Goal: Transaction & Acquisition: Purchase product/service

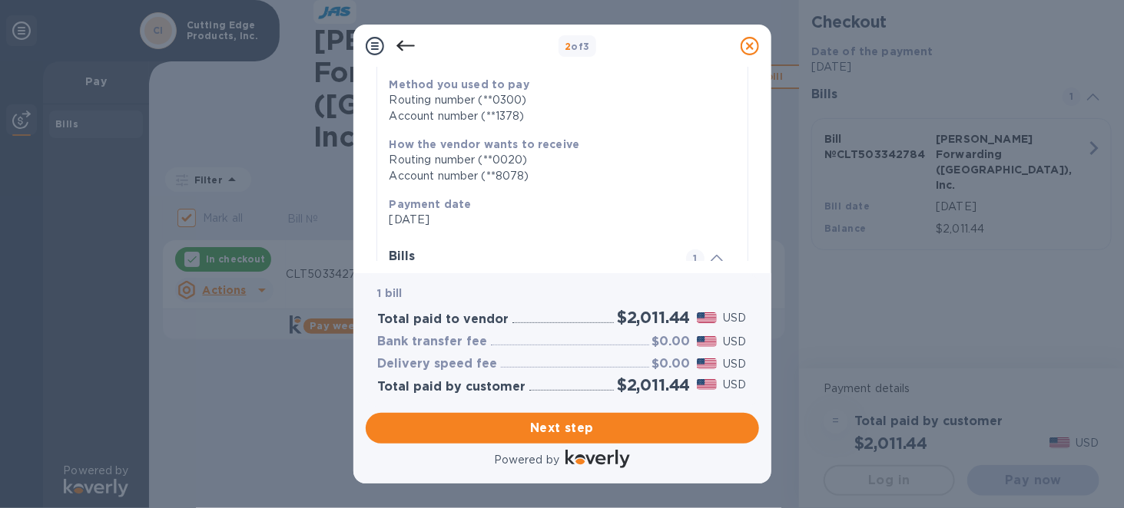
scroll to position [346, 0]
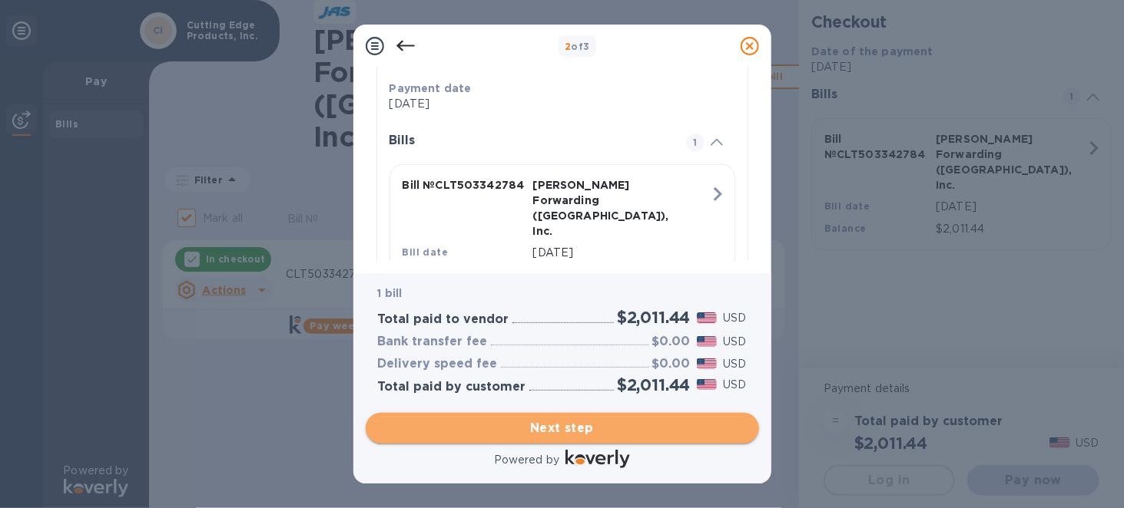
click at [543, 425] on span "Next step" at bounding box center [562, 428] width 369 height 18
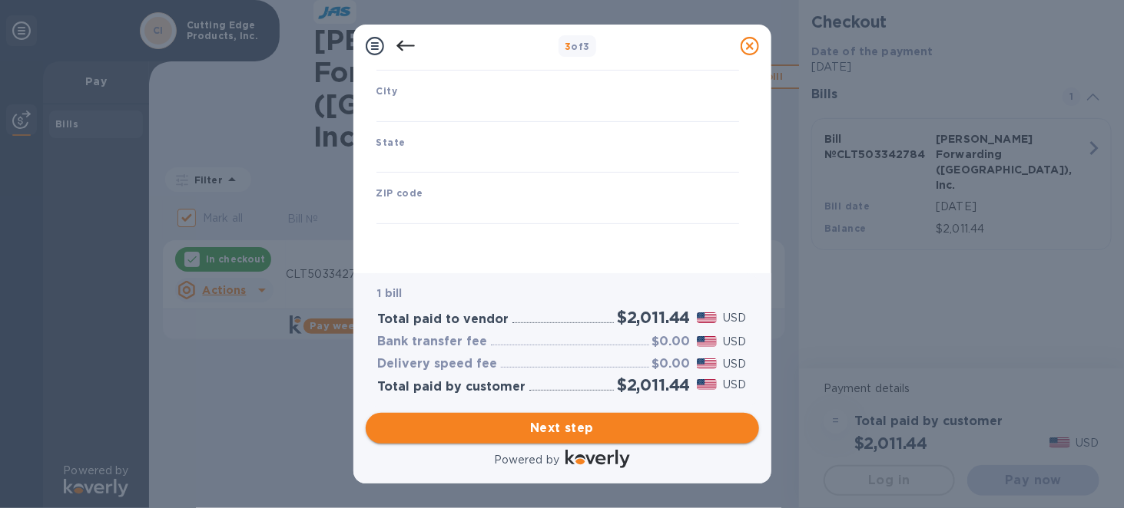
scroll to position [244, 0]
type input "[GEOGRAPHIC_DATA]"
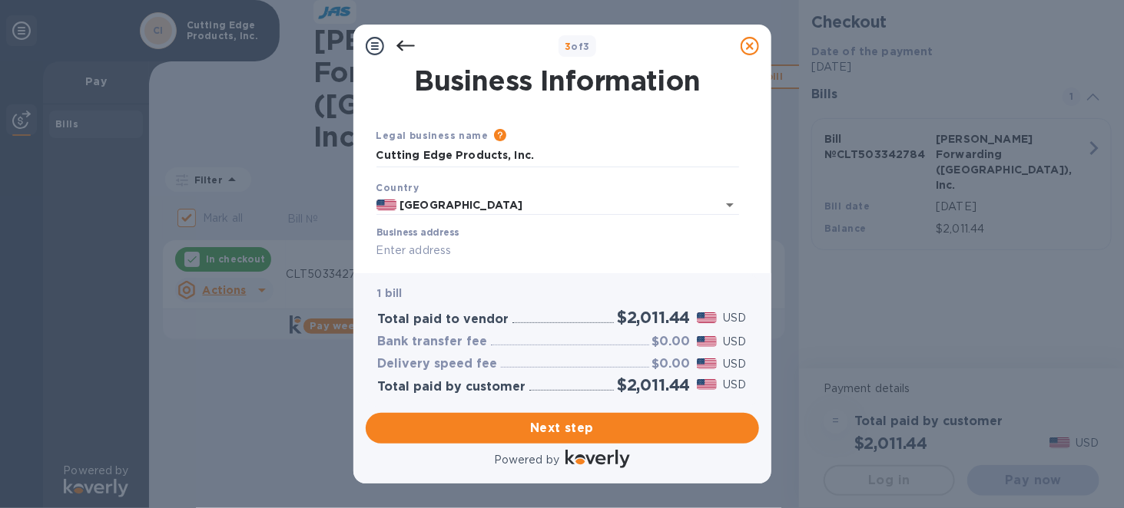
click at [492, 243] on input "Business address" at bounding box center [557, 251] width 363 height 23
type input "[STREET_ADDRESS][PERSON_NAME]"
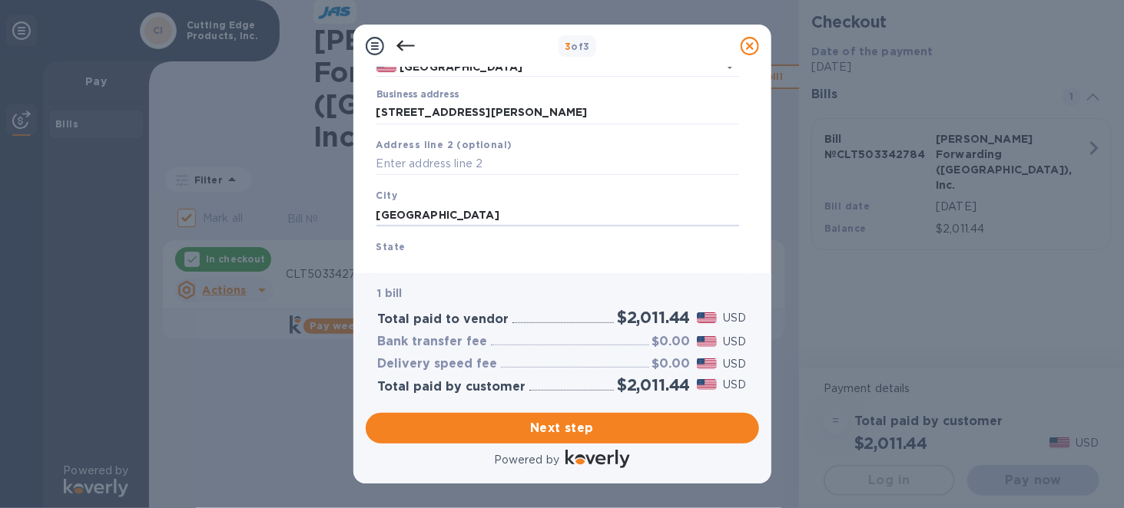
type input "[GEOGRAPHIC_DATA]"
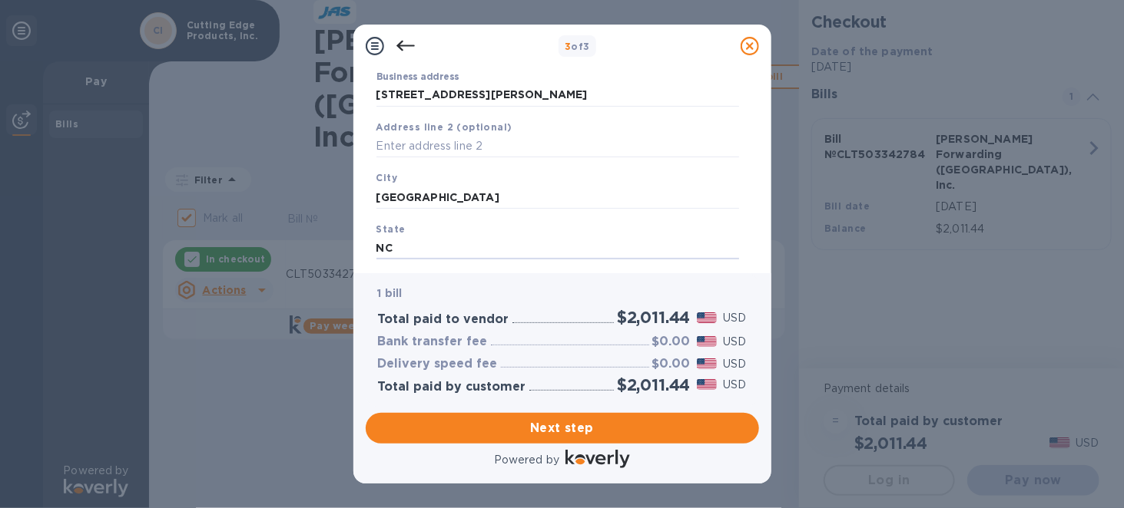
type input "NC"
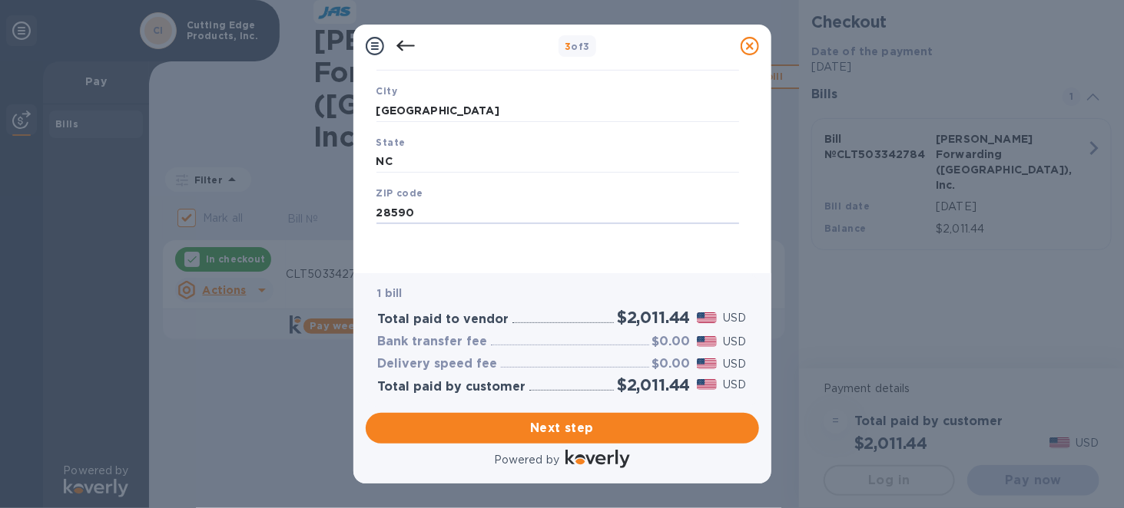
type input "28590"
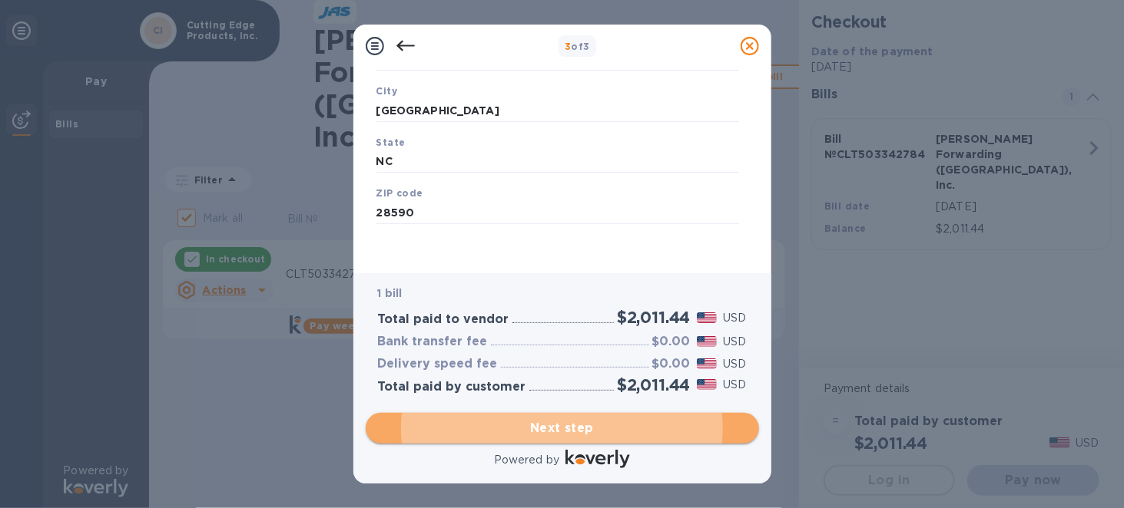
click at [554, 430] on span "Next step" at bounding box center [562, 428] width 369 height 18
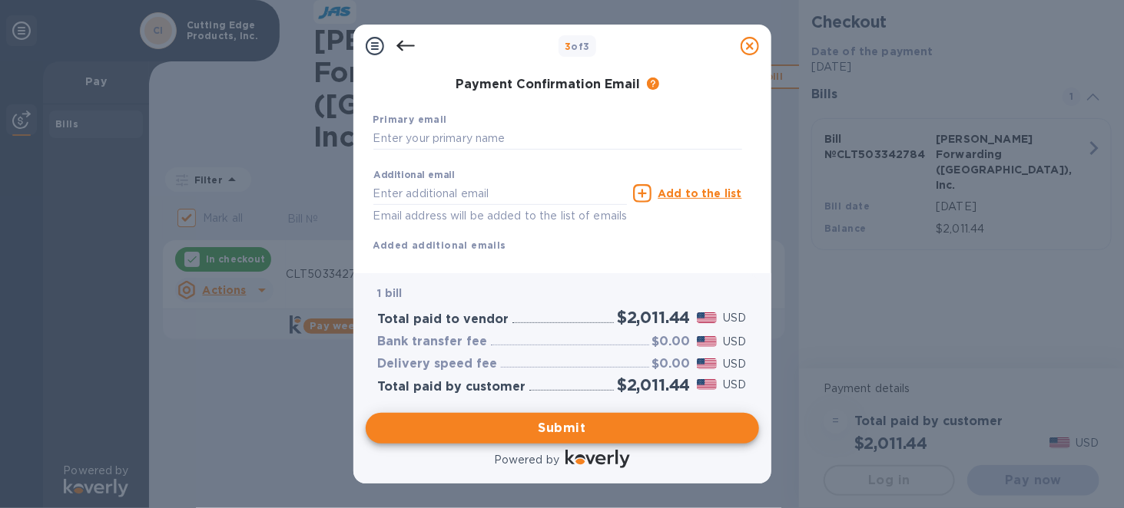
scroll to position [14, 0]
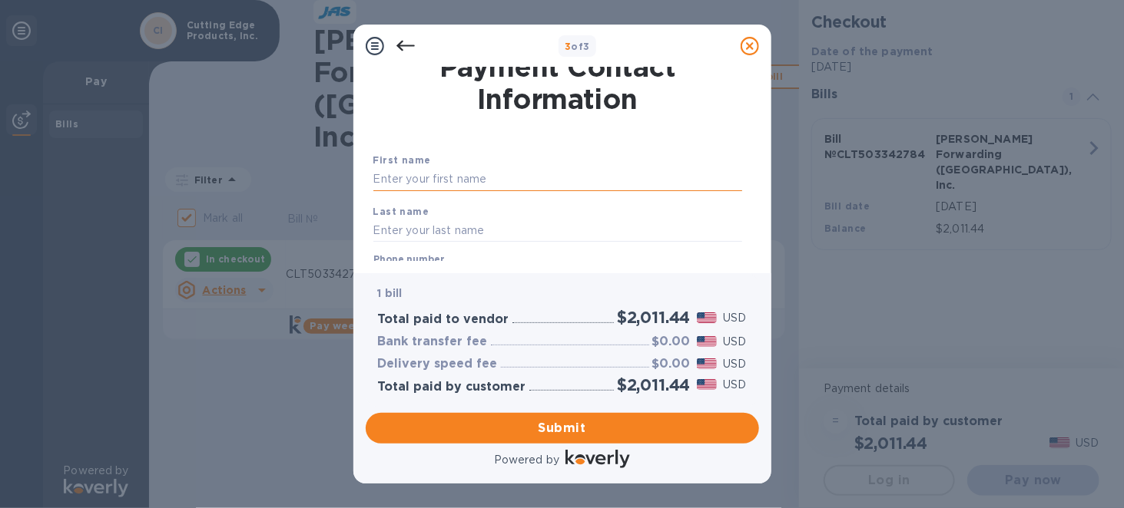
click at [468, 185] on input "text" at bounding box center [557, 179] width 369 height 23
type input "[PERSON_NAME]"
type input "2528305577"
type input "[PERSON_NAME][EMAIL_ADDRESS][DOMAIN_NAME]"
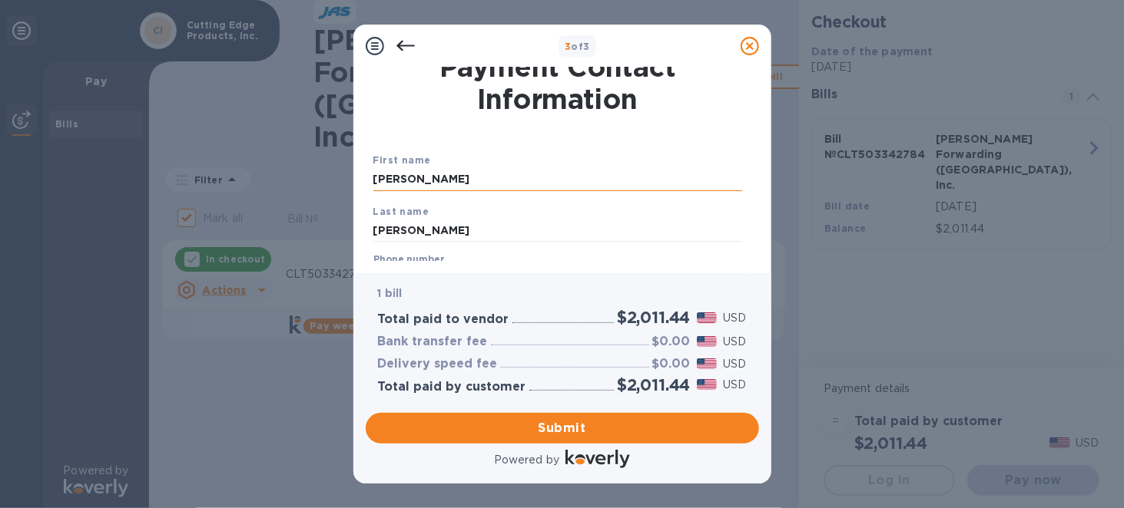
click at [464, 180] on input "[PERSON_NAME]" at bounding box center [557, 179] width 369 height 23
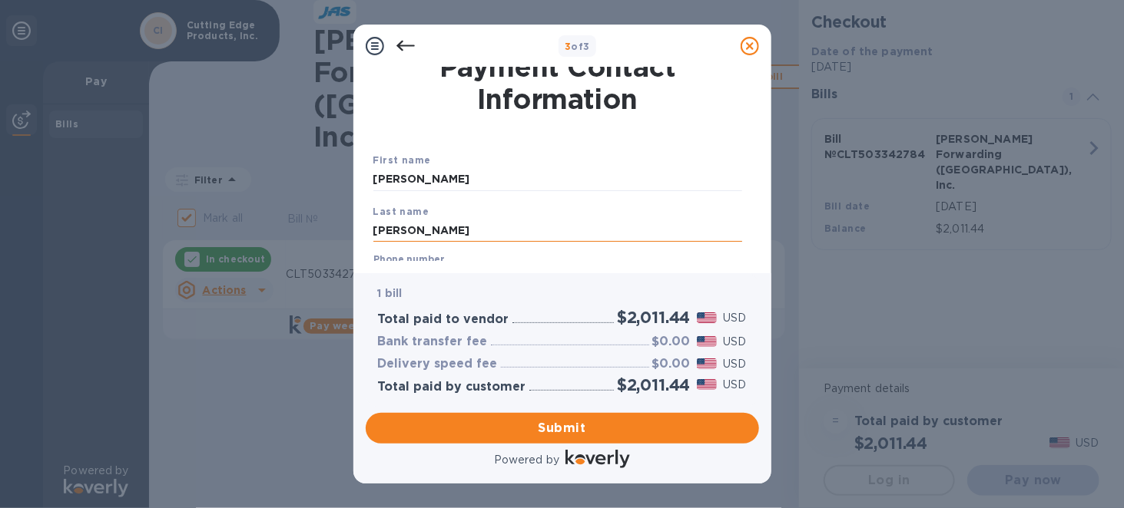
click at [462, 223] on input "[PERSON_NAME]" at bounding box center [557, 230] width 369 height 23
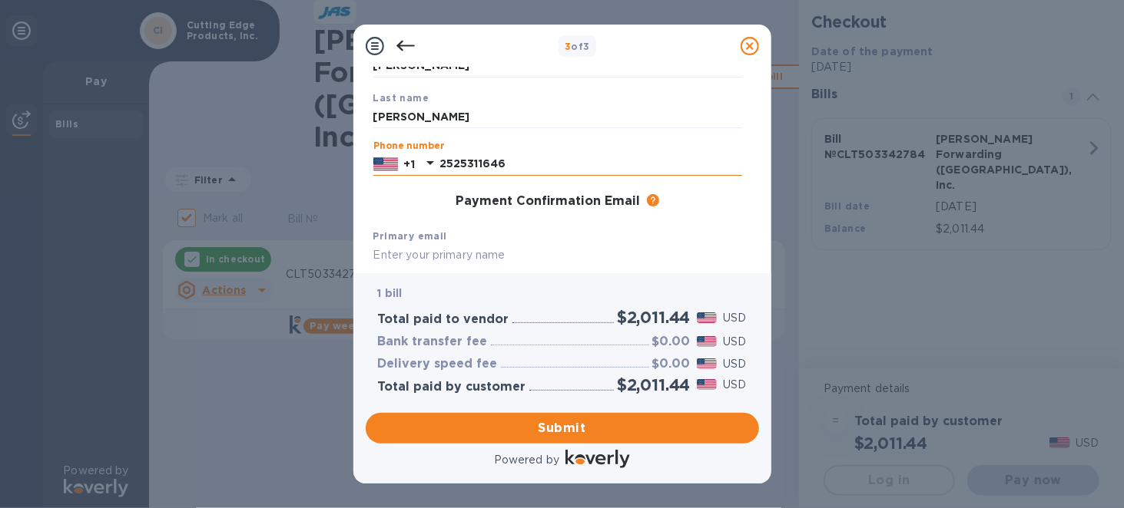
type input "2525311646"
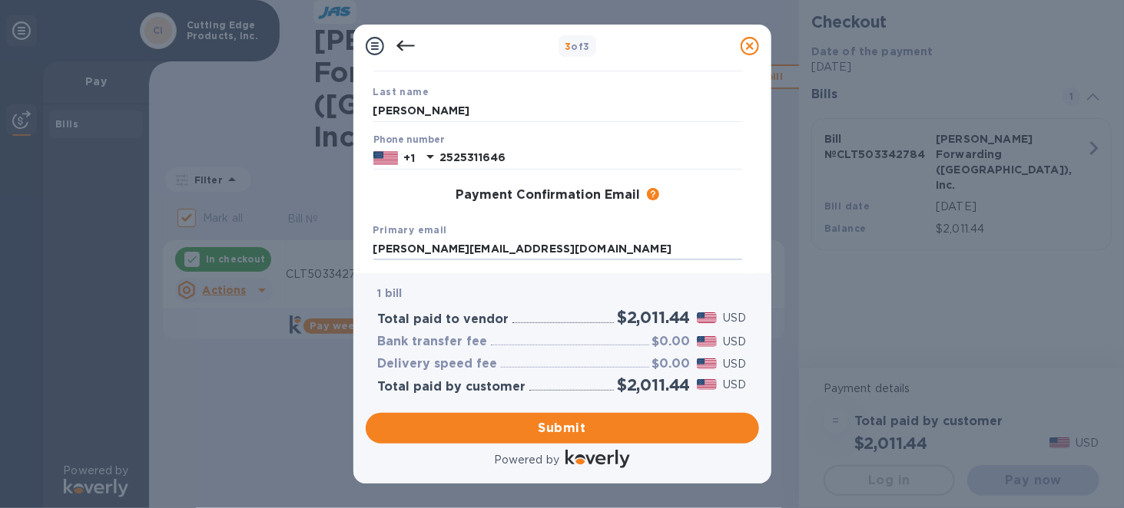
type input "[PERSON_NAME][EMAIL_ADDRESS][DOMAIN_NAME]"
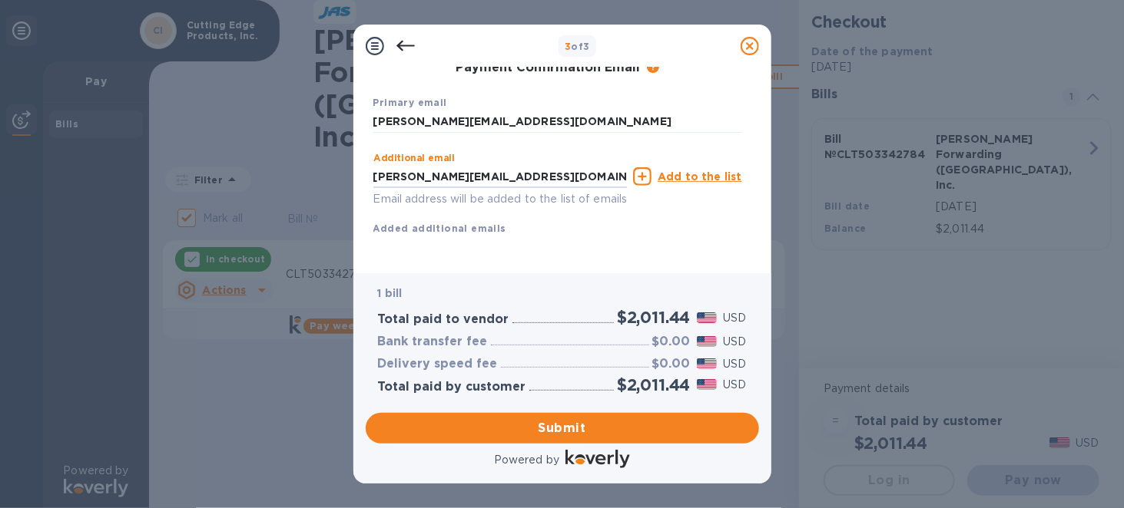
scroll to position [280, 0]
click at [536, 432] on span "Submit" at bounding box center [562, 428] width 369 height 18
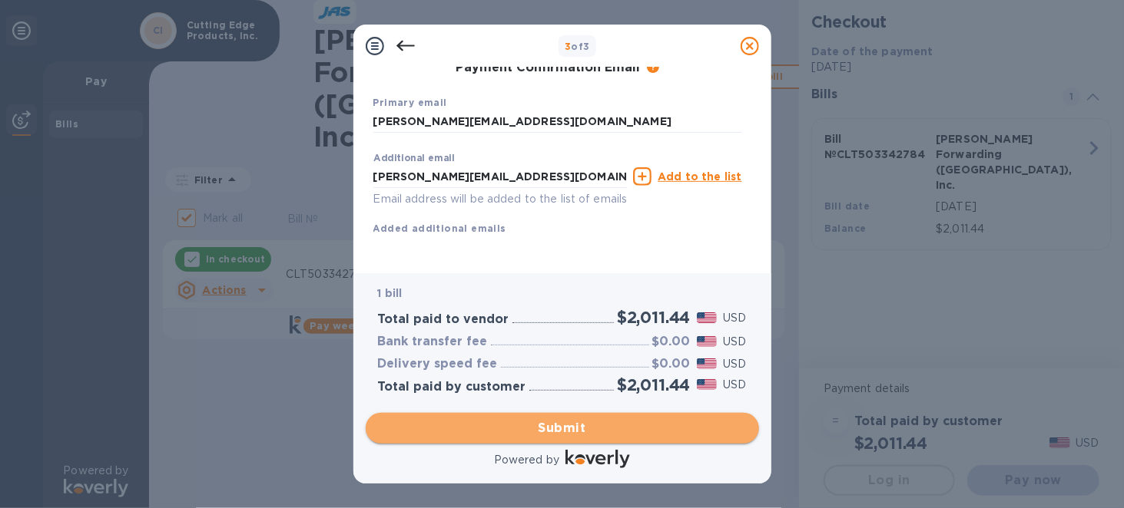
click at [535, 425] on span "Submit" at bounding box center [562, 428] width 369 height 18
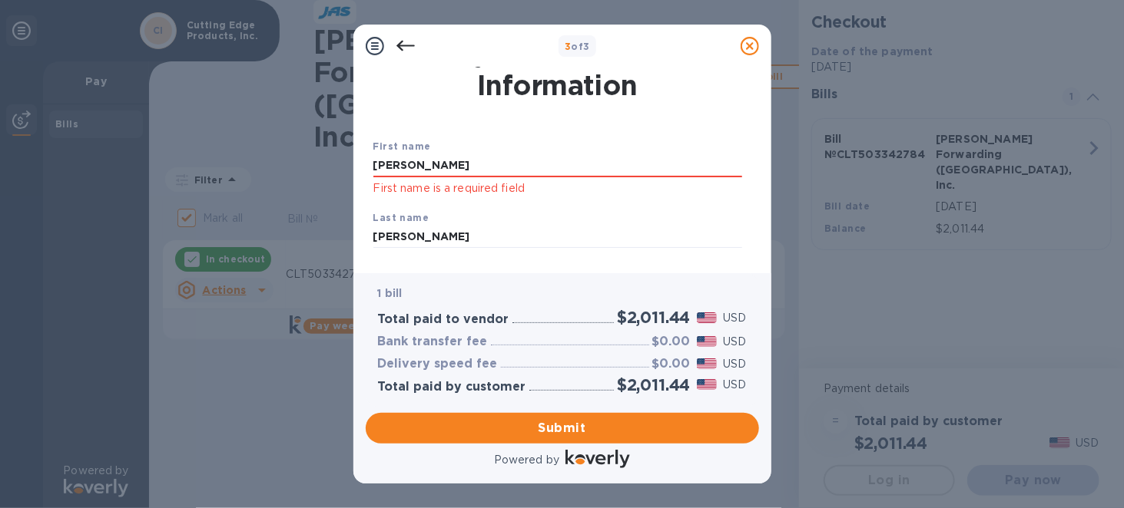
scroll to position [25, 0]
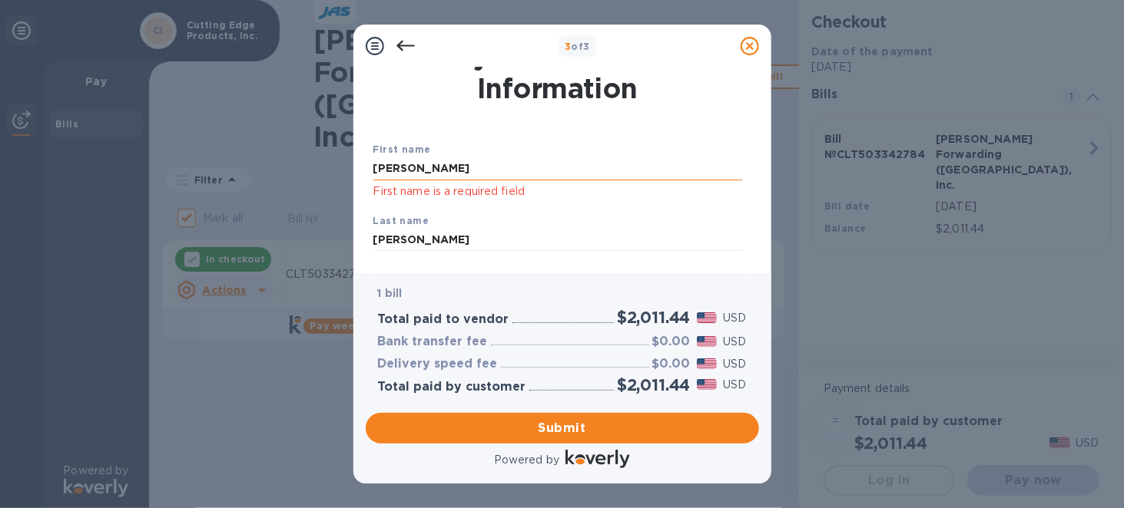
click at [446, 166] on input "[PERSON_NAME]" at bounding box center [557, 168] width 369 height 23
drag, startPoint x: 429, startPoint y: 168, endPoint x: 359, endPoint y: 171, distance: 70.0
click at [359, 171] on div "Payment Contact Information First name [PERSON_NAME] First name is a required f…" at bounding box center [562, 171] width 418 height 206
type input "[PERSON_NAME]"
click at [621, 239] on input "[PERSON_NAME]" at bounding box center [557, 240] width 369 height 23
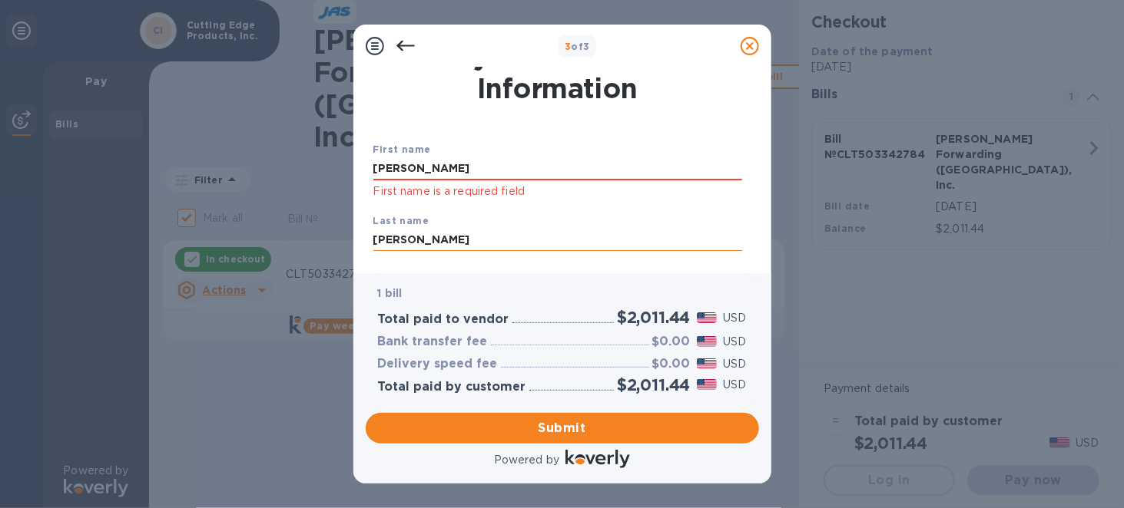
click at [530, 241] on input "[PERSON_NAME]" at bounding box center [557, 240] width 369 height 23
click at [482, 164] on input "[PERSON_NAME]" at bounding box center [557, 168] width 369 height 23
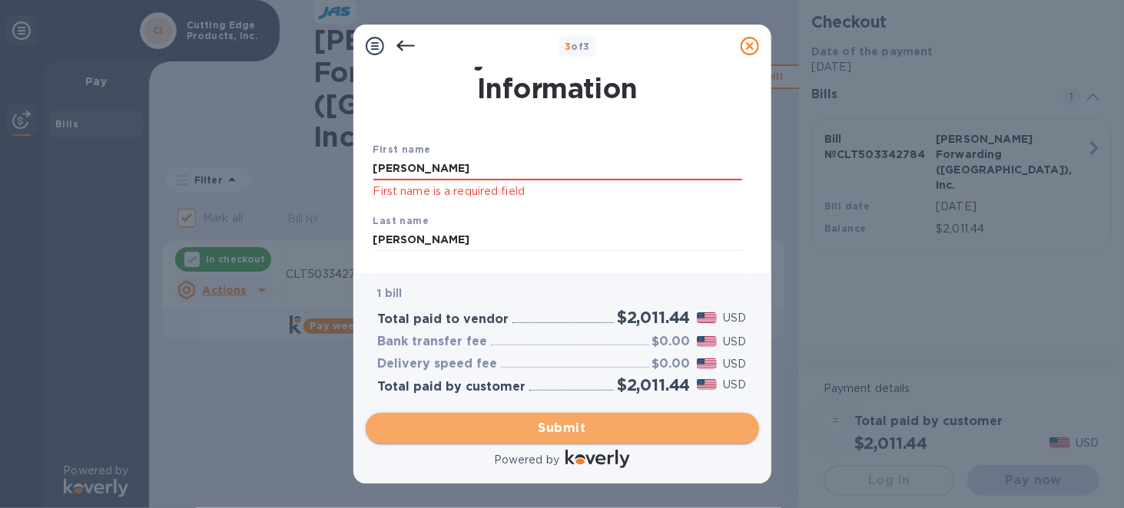
click at [545, 436] on span "Submit" at bounding box center [562, 428] width 369 height 18
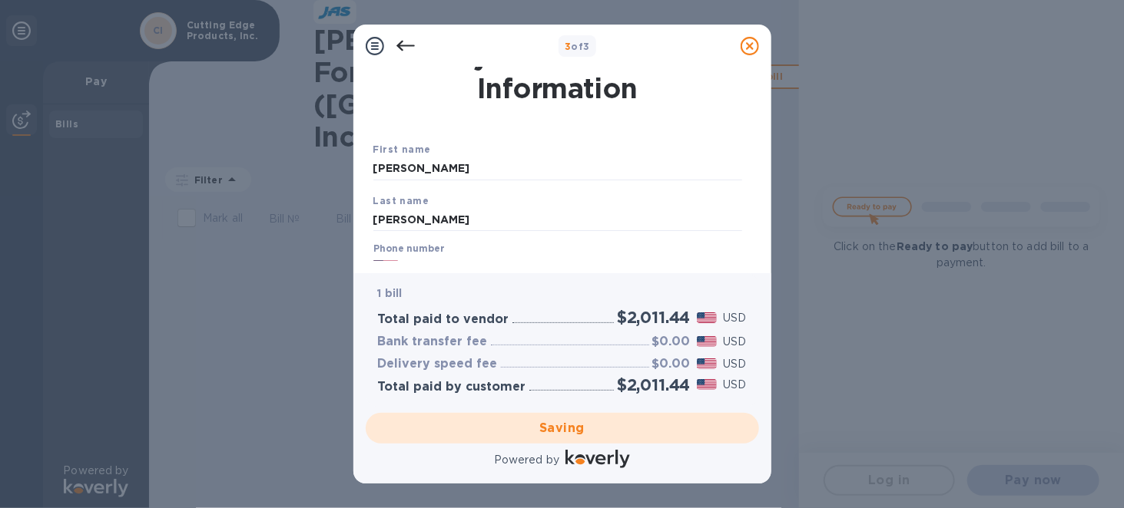
checkbox input "false"
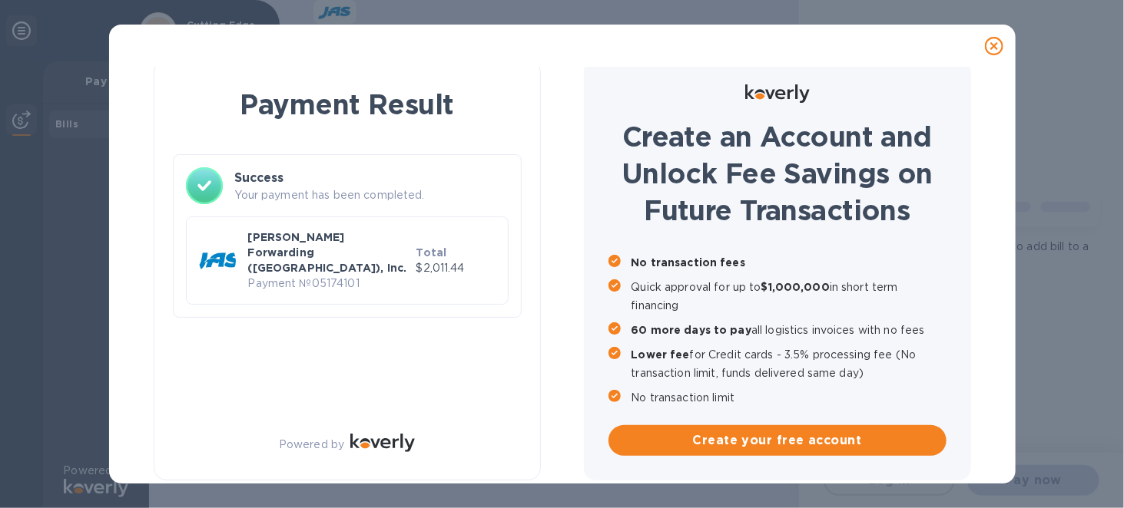
scroll to position [10, 0]
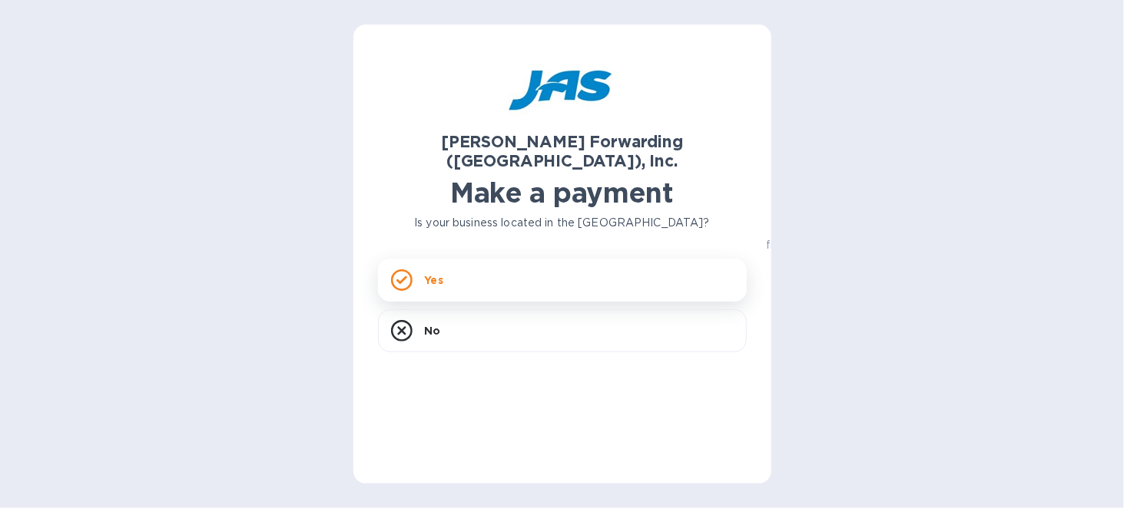
click at [474, 266] on div "Yes" at bounding box center [562, 280] width 369 height 43
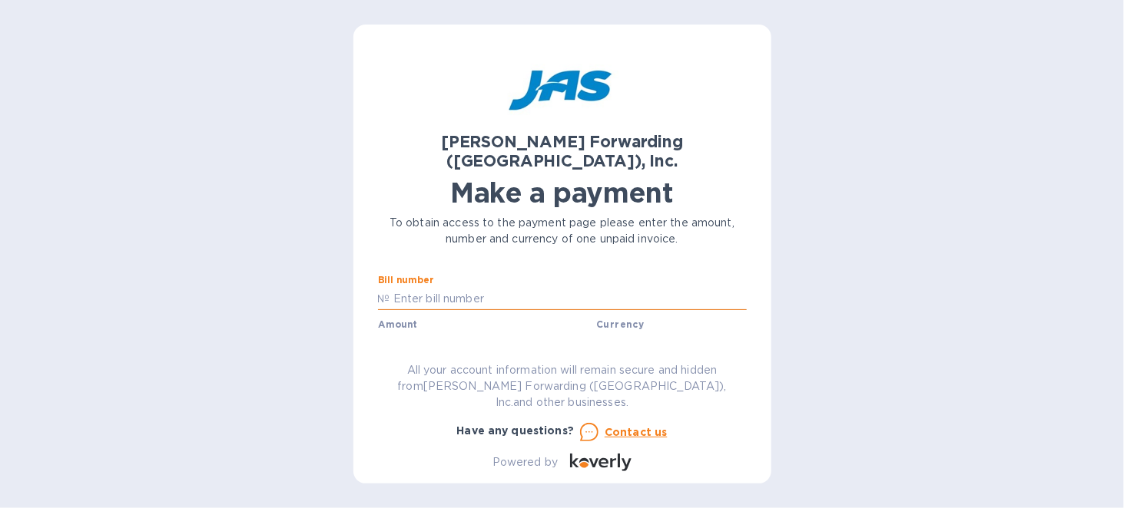
click at [467, 287] on input "text" at bounding box center [568, 298] width 356 height 23
type input "CLT503344611"
type input "3,240.63"
click at [493, 300] on input "text" at bounding box center [562, 311] width 369 height 23
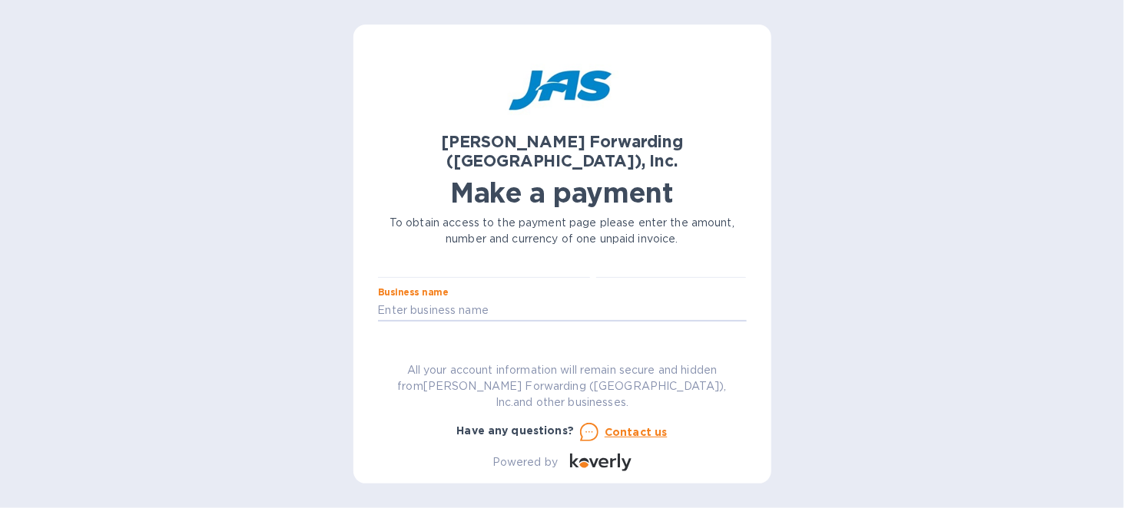
type input "Cutting Edge Products, Inc."
click at [422, 343] on input "text" at bounding box center [562, 354] width 369 height 23
type input "CUTEDGTRW"
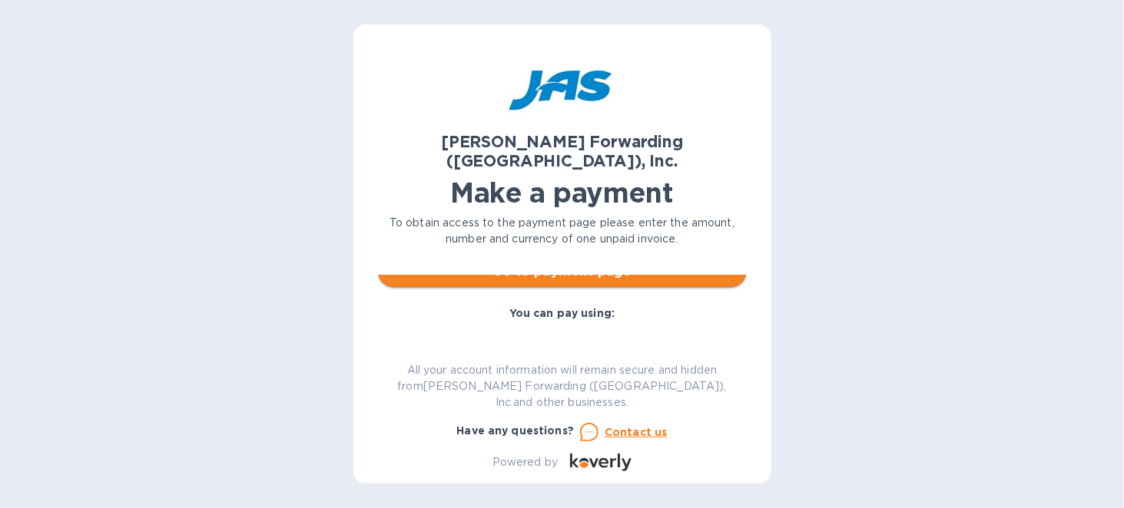
scroll to position [131, 0]
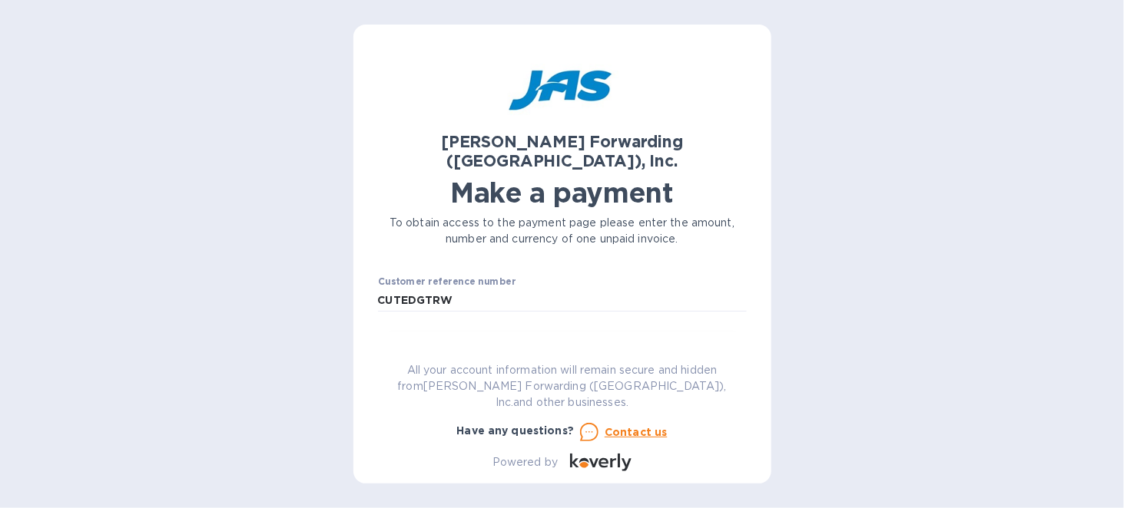
click at [521, 339] on span "Go to payment page" at bounding box center [562, 348] width 344 height 18
